Goal: Transaction & Acquisition: Purchase product/service

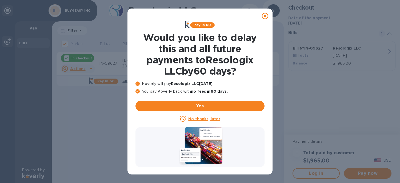
click at [264, 15] on icon at bounding box center [265, 16] width 6 height 6
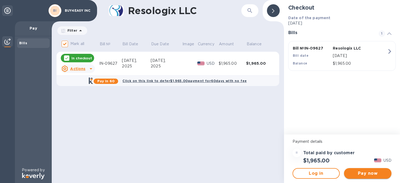
click at [366, 173] on span "Pay now" at bounding box center [367, 173] width 39 height 6
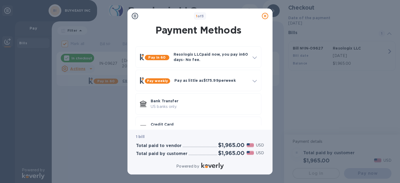
scroll to position [17, 0]
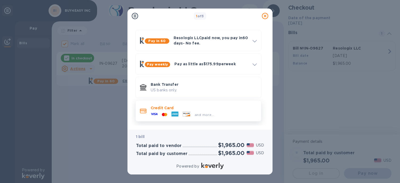
click at [217, 111] on div "and more..." at bounding box center [204, 114] width 106 height 6
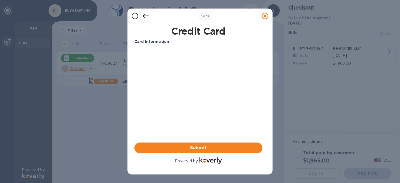
click at [146, 14] on icon at bounding box center [145, 16] width 6 height 6
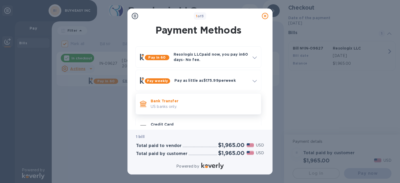
click at [167, 106] on p "US banks only." at bounding box center [204, 107] width 106 height 6
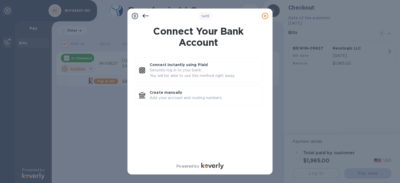
click at [145, 15] on icon at bounding box center [145, 16] width 6 height 6
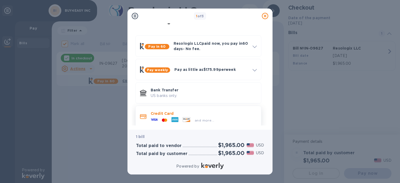
scroll to position [17, 0]
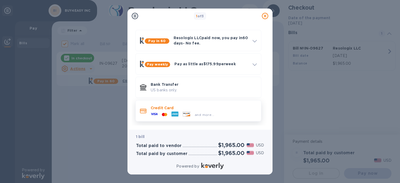
click at [162, 107] on p "Credit Card" at bounding box center [204, 107] width 106 height 5
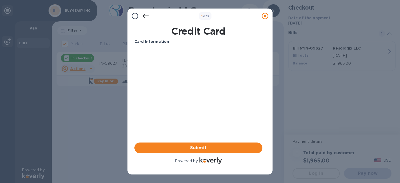
scroll to position [0, 0]
click at [242, 16] on div "1 of 3" at bounding box center [205, 16] width 109 height 8
click at [143, 13] on icon at bounding box center [145, 16] width 6 height 6
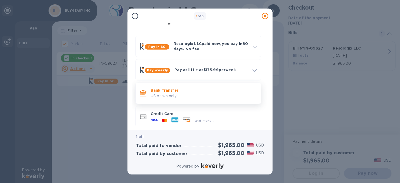
scroll to position [17, 0]
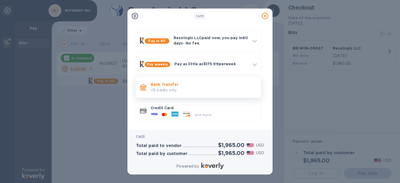
click at [171, 89] on p "US banks only." at bounding box center [204, 90] width 106 height 6
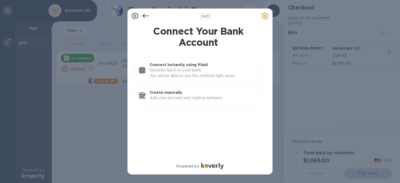
scroll to position [0, 0]
click at [166, 96] on p "Add your account and routing numbers." at bounding box center [204, 98] width 108 height 6
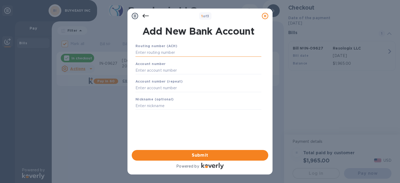
click at [145, 54] on input "text" at bounding box center [198, 53] width 126 height 8
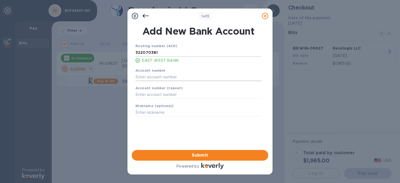
type input "322070381"
click at [151, 79] on input "text" at bounding box center [198, 77] width 126 height 8
type input "81721409"
click at [156, 98] on input "text" at bounding box center [198, 95] width 126 height 8
type input "81721409"
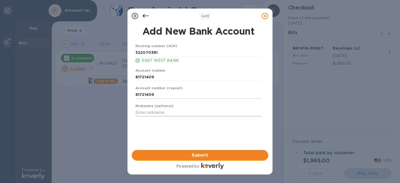
click at [147, 113] on input "text" at bounding box center [198, 113] width 126 height 8
type input "B"
type input "BUY4EASY"
click at [178, 155] on span "Submit" at bounding box center [200, 155] width 128 height 6
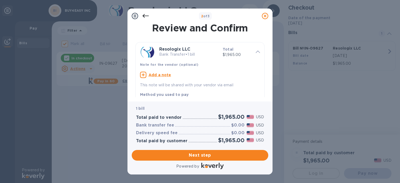
click at [157, 74] on u "Add a note" at bounding box center [160, 75] width 23 height 4
click at [160, 76] on textarea at bounding box center [195, 75] width 111 height 5
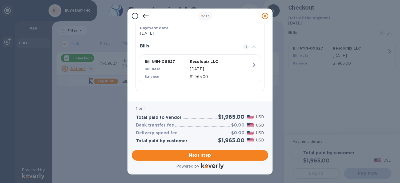
scroll to position [107, 0]
type textarea "IN-09627"
click at [202, 154] on span "Next step" at bounding box center [200, 155] width 128 height 6
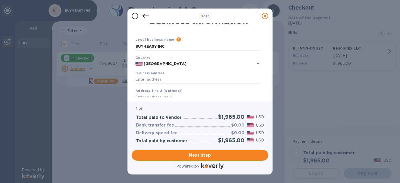
scroll to position [0, 0]
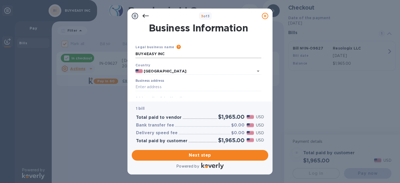
click at [172, 53] on input "BUY4EASY INC" at bounding box center [198, 54] width 126 height 8
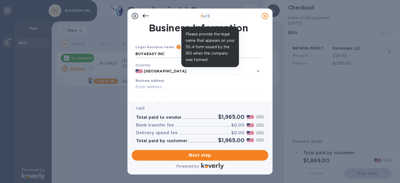
click at [177, 47] on icon at bounding box center [179, 47] width 4 height 4
click at [177, 46] on icon at bounding box center [179, 47] width 4 height 4
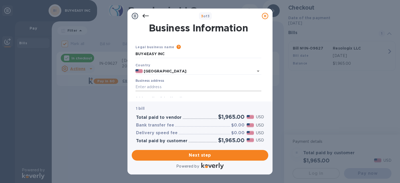
click at [147, 88] on input "Business address" at bounding box center [198, 87] width 126 height 8
click at [149, 90] on input "Business address" at bounding box center [198, 87] width 126 height 8
click at [151, 88] on input "Business address" at bounding box center [198, 87] width 126 height 8
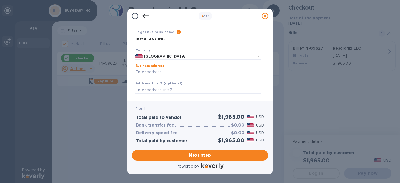
scroll to position [27, 0]
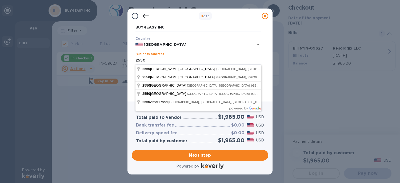
type input "[STREET_ADDRESS][PERSON_NAME]"
type input "Pomona"
type input "CA"
type input "91767"
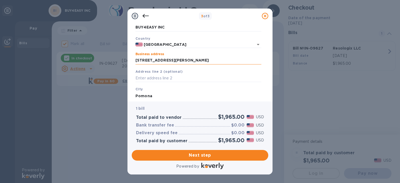
drag, startPoint x: 175, startPoint y: 61, endPoint x: 187, endPoint y: 61, distance: 11.8
click at [176, 61] on input "[STREET_ADDRESS][PERSON_NAME]" at bounding box center [198, 61] width 126 height 8
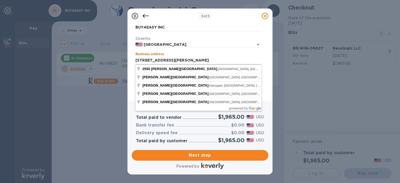
click at [180, 61] on input "[STREET_ADDRESS][PERSON_NAME]" at bounding box center [198, 61] width 126 height 8
click at [192, 61] on input "[STREET_ADDRESS][PERSON_NAME]" at bounding box center [198, 61] width 126 height 8
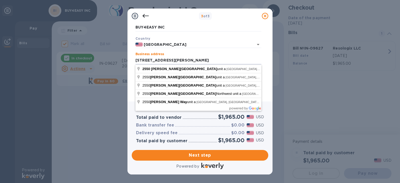
type input "[STREET_ADDRESS][PERSON_NAME]"
click at [259, 54] on div "Business address [STREET_ADDRESS][PERSON_NAME]" at bounding box center [198, 58] width 126 height 12
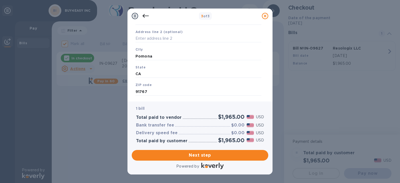
scroll to position [78, 0]
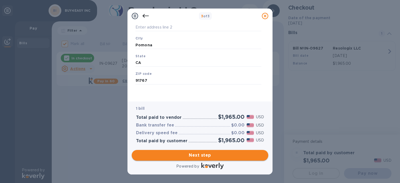
click at [181, 154] on span "Next step" at bounding box center [200, 155] width 128 height 6
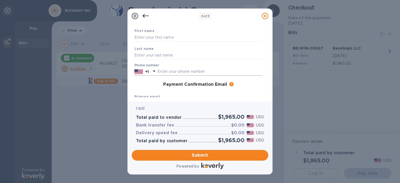
scroll to position [27, 0]
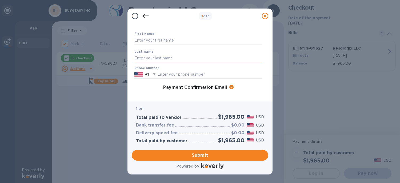
click at [155, 58] on input "text" at bounding box center [198, 58] width 128 height 8
type input "6263889898"
drag, startPoint x: 167, startPoint y: 58, endPoint x: 124, endPoint y: 62, distance: 42.8
click at [125, 62] on div "3 of 3 Payment Contact Information First name Last name 6263889898 Phone number…" at bounding box center [200, 91] width 400 height 183
click at [142, 41] on input "text" at bounding box center [198, 41] width 128 height 8
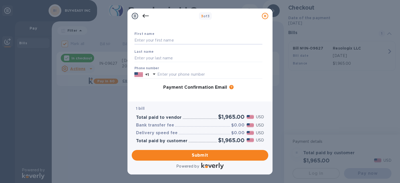
type input "Tailai"
type input "Ting"
type input "6263889898"
type input "[EMAIL_ADDRESS][DOMAIN_NAME]"
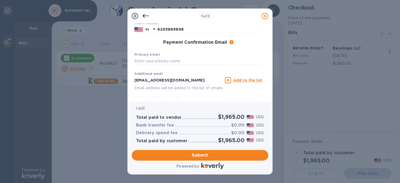
scroll to position [64, 0]
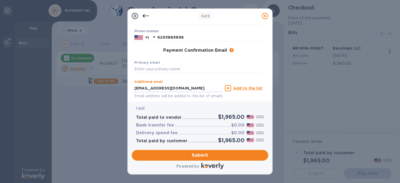
drag, startPoint x: 189, startPoint y: 89, endPoint x: 128, endPoint y: 88, distance: 60.3
click at [129, 88] on div "Payment Contact Information First name Tailai Last name Ting Phone number [PHON…" at bounding box center [199, 62] width 145 height 78
click at [161, 71] on input "text" at bounding box center [198, 69] width 128 height 8
paste input "[EMAIL_ADDRESS][DOMAIN_NAME]"
type input "[EMAIL_ADDRESS][DOMAIN_NAME]"
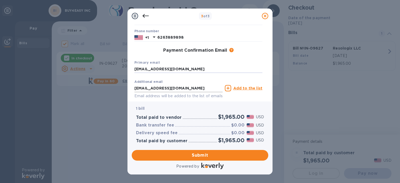
drag, startPoint x: 188, startPoint y: 90, endPoint x: 193, endPoint y: 90, distance: 4.3
click at [188, 90] on input "[EMAIL_ADDRESS][DOMAIN_NAME]" at bounding box center [178, 88] width 88 height 8
drag, startPoint x: 204, startPoint y: 89, endPoint x: 124, endPoint y: 89, distance: 79.5
click at [124, 89] on div "3 of 3 Payment Contact Information First name Tailai Last name Ting Phone numbe…" at bounding box center [200, 91] width 400 height 183
click at [218, 62] on div "Primary email [EMAIL_ADDRESS][DOMAIN_NAME]" at bounding box center [198, 67] width 132 height 18
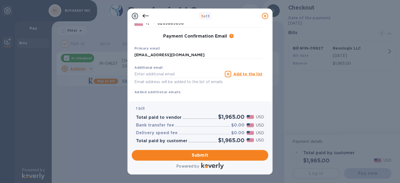
scroll to position [90, 0]
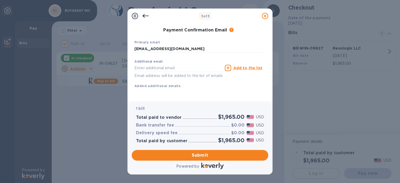
drag, startPoint x: 217, startPoint y: 153, endPoint x: 227, endPoint y: 149, distance: 11.2
click at [217, 153] on span "Submit" at bounding box center [200, 155] width 128 height 6
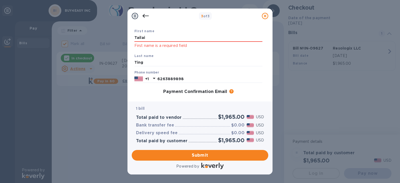
scroll to position [0, 0]
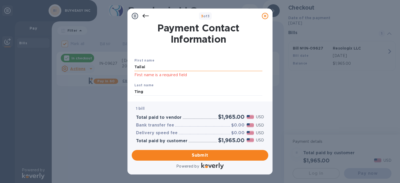
click at [151, 69] on input "Tailai" at bounding box center [198, 67] width 128 height 8
click at [141, 81] on div "Last name Ting" at bounding box center [198, 89] width 132 height 18
drag, startPoint x: 146, startPoint y: 68, endPoint x: 149, endPoint y: 70, distance: 3.4
click at [147, 68] on input "Tailai" at bounding box center [198, 67] width 128 height 8
click at [137, 67] on input "Tailai" at bounding box center [198, 67] width 128 height 8
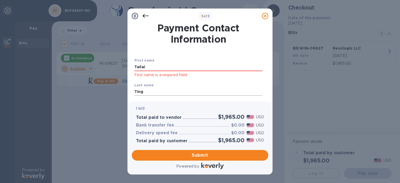
click at [153, 93] on input "Ting" at bounding box center [198, 92] width 128 height 8
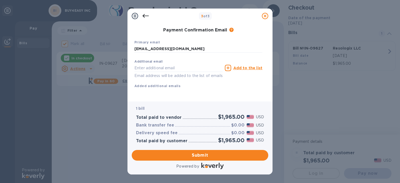
click at [213, 83] on div "Additional email Email address will be added to the list of emails Add to the l…" at bounding box center [198, 73] width 132 height 36
click at [212, 154] on span "Submit" at bounding box center [200, 155] width 128 height 6
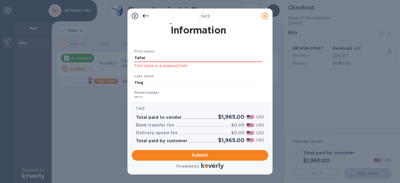
scroll to position [0, 0]
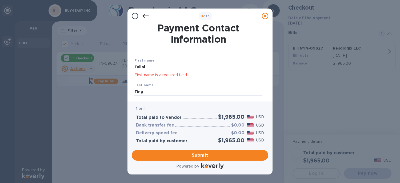
click at [155, 66] on input "Tailai" at bounding box center [198, 67] width 128 height 8
type input "T"
type input "t"
type input "TAILAI"
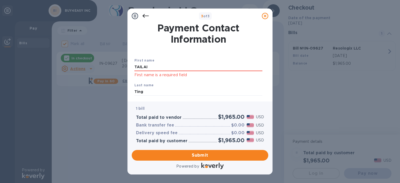
click at [243, 50] on div "First name TAILAI First name is a required field Last name Ting Phone number [P…" at bounding box center [198, 114] width 130 height 133
drag, startPoint x: 269, startPoint y: 48, endPoint x: 270, endPoint y: 78, distance: 30.2
click at [270, 78] on div "Payment Contact Information First name TAILAI First name is a required field La…" at bounding box center [199, 62] width 145 height 78
click at [227, 86] on div "Last name Ting" at bounding box center [198, 89] width 132 height 18
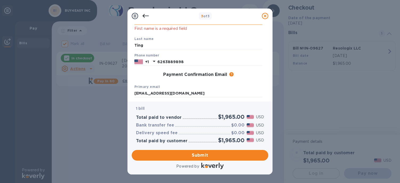
scroll to position [97, 0]
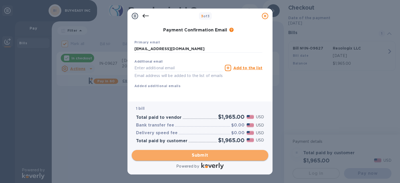
click at [225, 156] on span "Submit" at bounding box center [200, 155] width 128 height 6
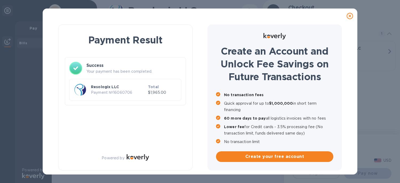
checkbox input "false"
drag, startPoint x: 87, startPoint y: 71, endPoint x: 164, endPoint y: 73, distance: 77.1
click at [164, 73] on p "Your payment has been completed." at bounding box center [133, 72] width 95 height 6
click at [134, 106] on div "Success Your payment has been completed. Resologix LLC Payment № 16060706 Total…" at bounding box center [125, 83] width 121 height 52
